Goal: Task Accomplishment & Management: Manage account settings

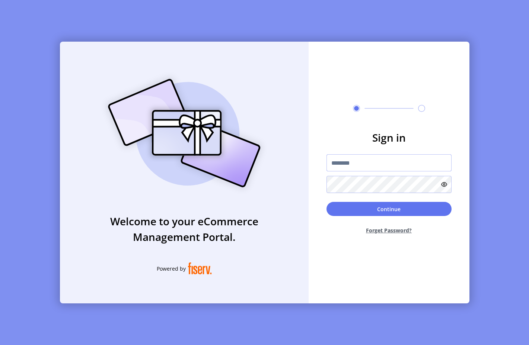
click at [351, 162] on input "text" at bounding box center [389, 163] width 125 height 17
type input "**********"
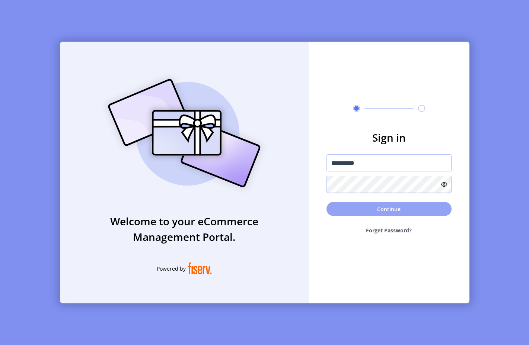
click at [381, 209] on button "Continue" at bounding box center [389, 209] width 125 height 14
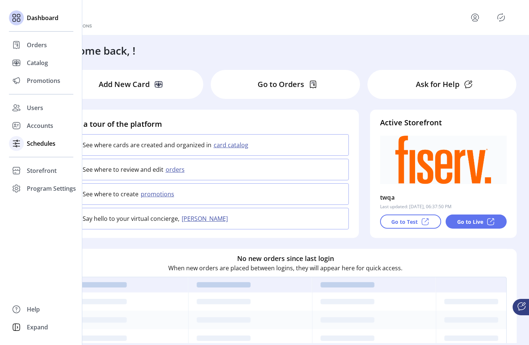
click at [18, 141] on icon at bounding box center [16, 144] width 12 height 12
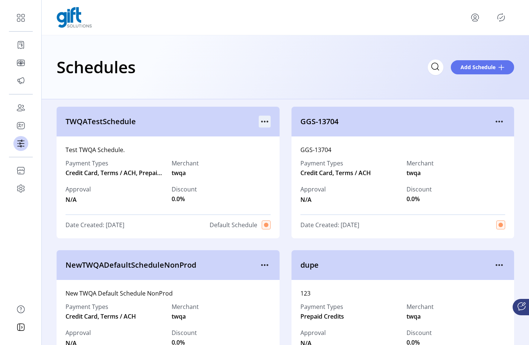
click at [267, 121] on icon "menu" at bounding box center [267, 121] width 1 height 1
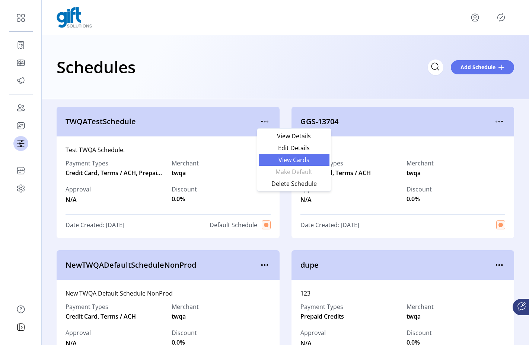
click at [291, 162] on span "View Cards" at bounding box center [294, 160] width 62 height 6
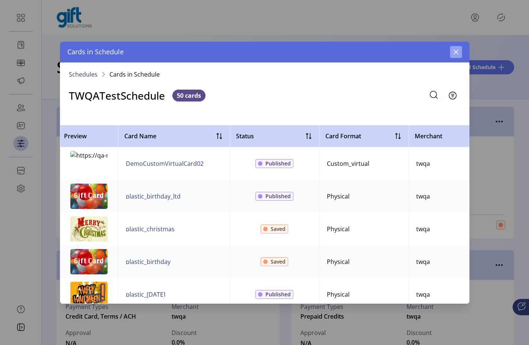
click at [453, 49] on icon "button" at bounding box center [456, 52] width 6 height 6
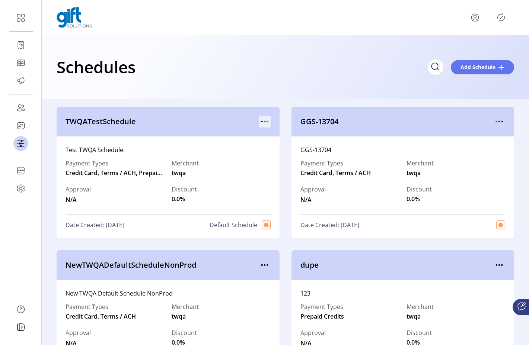
click at [262, 121] on icon "menu" at bounding box center [265, 122] width 12 height 12
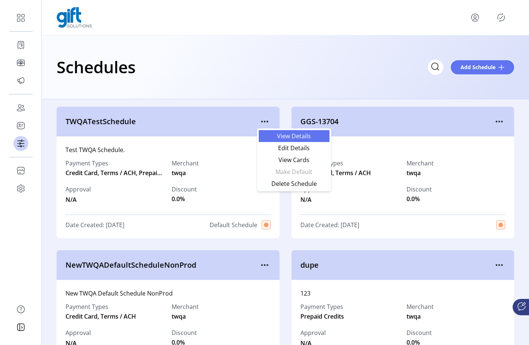
click at [276, 135] on span "View Details" at bounding box center [294, 136] width 62 height 6
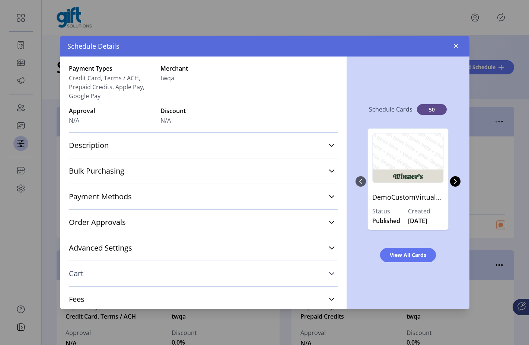
click at [259, 280] on link "Cart" at bounding box center [203, 274] width 269 height 16
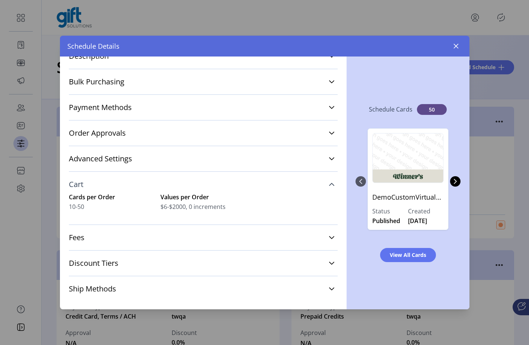
scroll to position [140, 0]
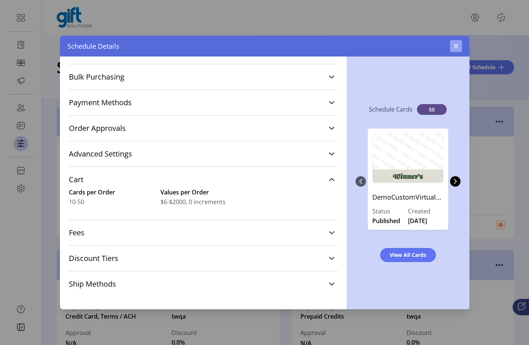
click at [455, 48] on icon "button" at bounding box center [456, 46] width 6 height 6
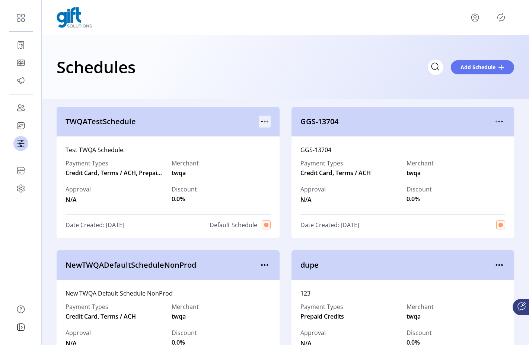
click at [262, 122] on icon "menu" at bounding box center [265, 122] width 12 height 12
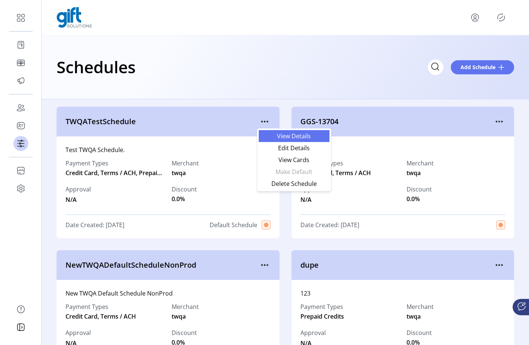
click at [279, 138] on span "View Details" at bounding box center [294, 136] width 62 height 6
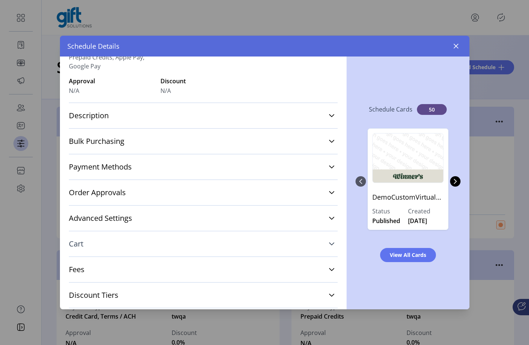
scroll to position [79, 0]
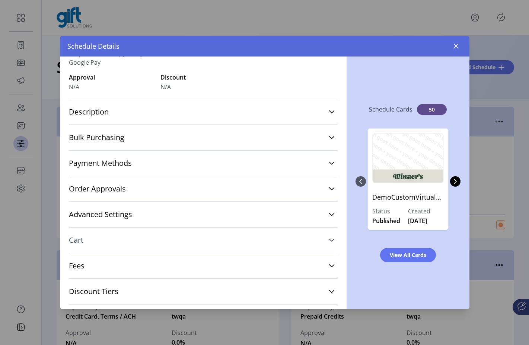
click at [189, 247] on link "Cart" at bounding box center [203, 240] width 269 height 16
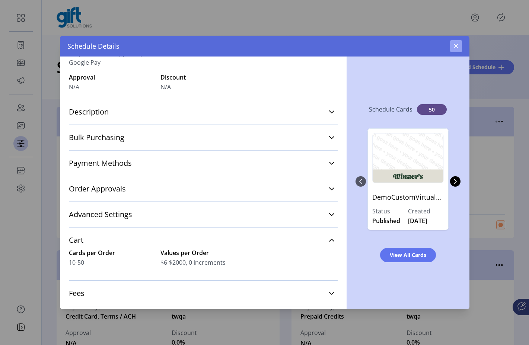
click at [458, 45] on icon "button" at bounding box center [456, 46] width 6 height 6
